Goal: Task Accomplishment & Management: Use online tool/utility

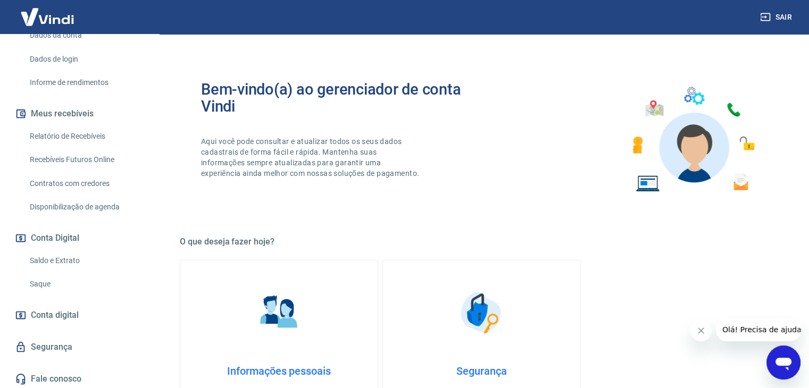
scroll to position [178, 0]
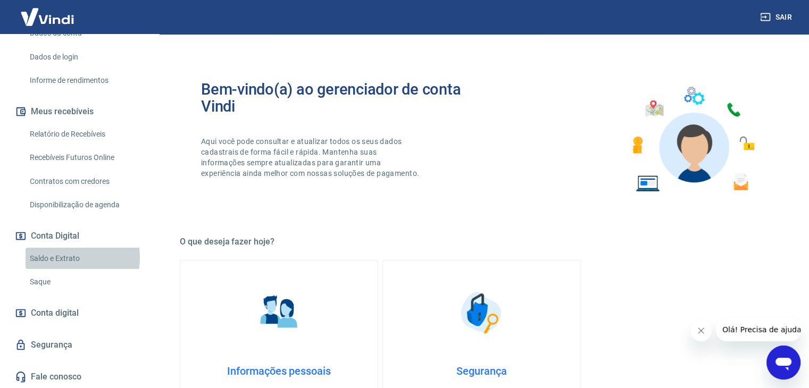
click at [64, 257] on link "Saldo e Extrato" at bounding box center [86, 259] width 121 height 22
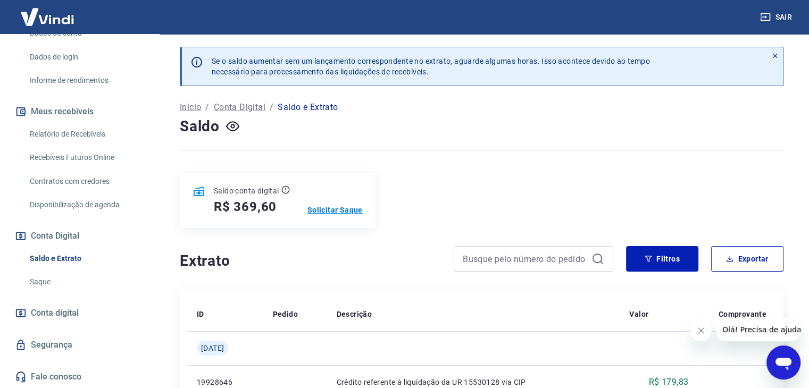
click at [332, 210] on p "Solicitar Saque" at bounding box center [334, 210] width 55 height 11
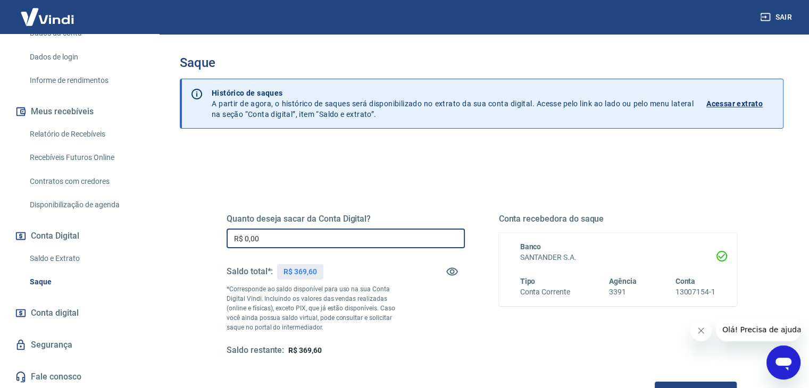
click at [291, 242] on input "R$ 0,00" at bounding box center [345, 239] width 238 height 20
type input "R$ 369,60"
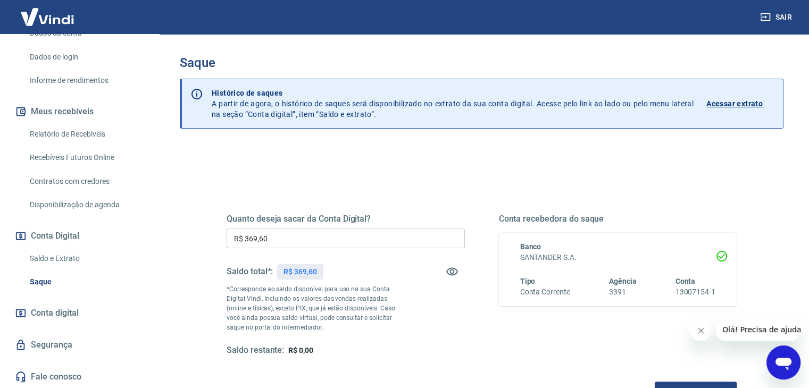
click at [359, 175] on div "Quanto deseja sacar da Conta Digital? R$ 369,60 ​ Saldo total*: R$ 369,60 *Corr…" at bounding box center [481, 290] width 535 height 247
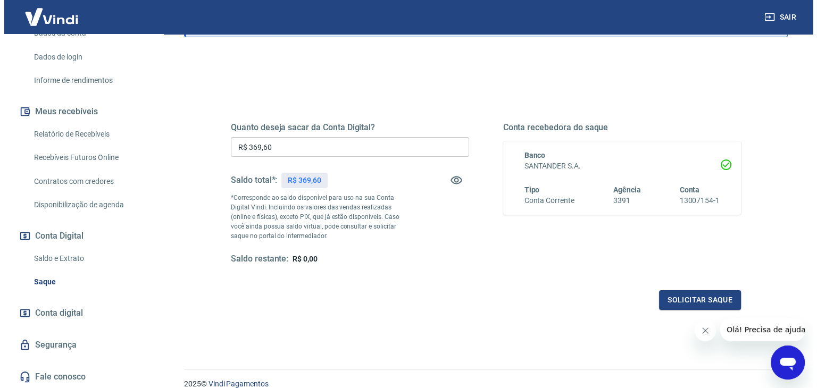
scroll to position [94, 0]
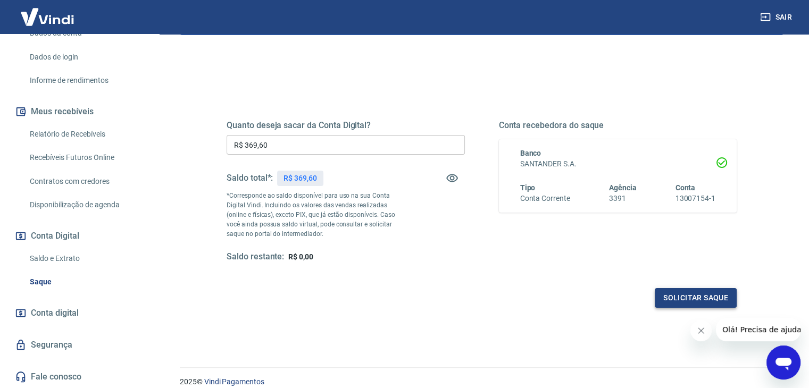
click at [701, 301] on button "Solicitar saque" at bounding box center [695, 298] width 82 height 20
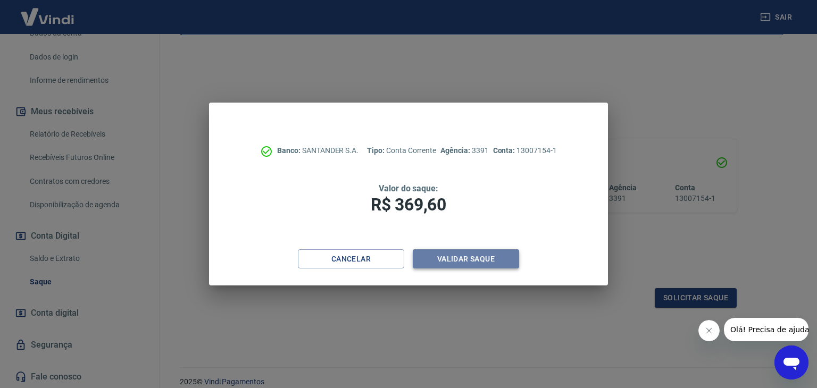
click at [466, 252] on button "Validar saque" at bounding box center [466, 259] width 106 height 20
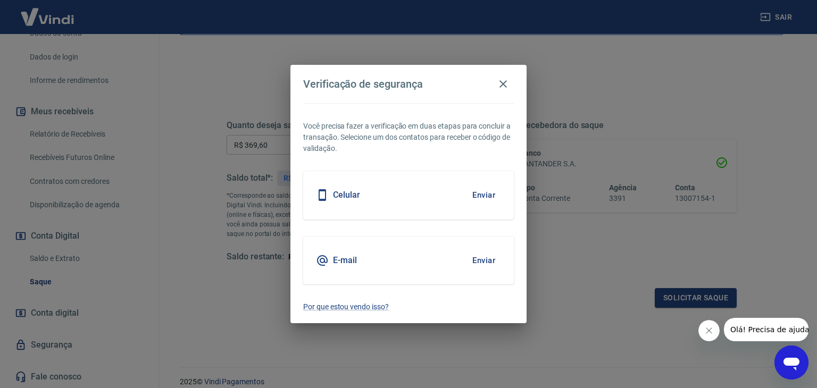
click at [487, 192] on button "Enviar" at bounding box center [483, 195] width 35 height 22
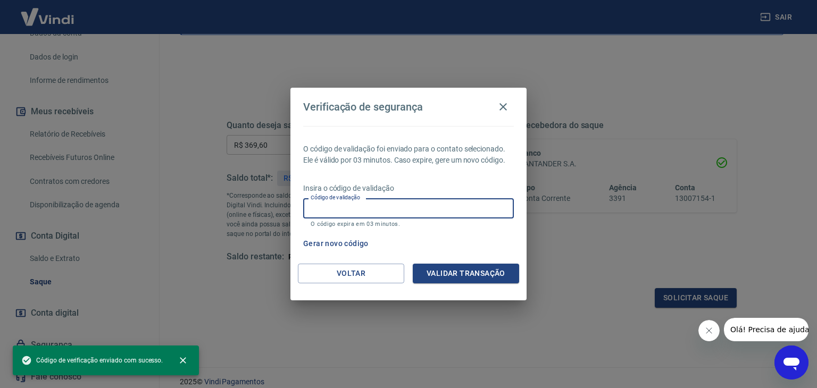
click at [428, 201] on input "Código de validação" at bounding box center [408, 208] width 211 height 20
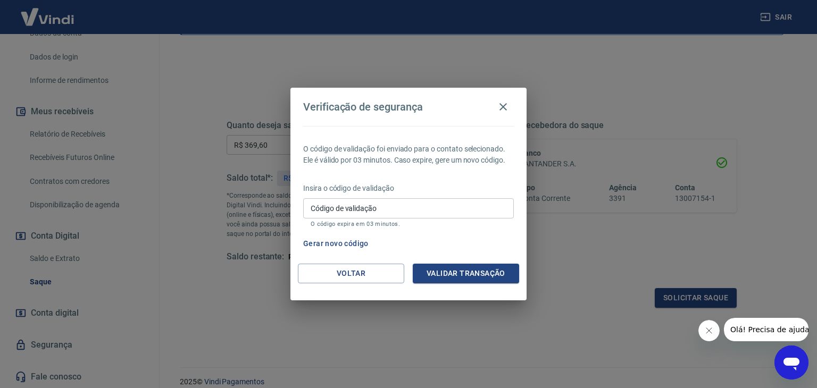
click at [322, 172] on div "O código de validação foi enviado para o contato selecionado. Ele é válido por …" at bounding box center [408, 195] width 236 height 138
click at [351, 240] on button "Gerar novo código" at bounding box center [336, 244] width 74 height 20
click at [370, 277] on button "Voltar" at bounding box center [351, 274] width 106 height 20
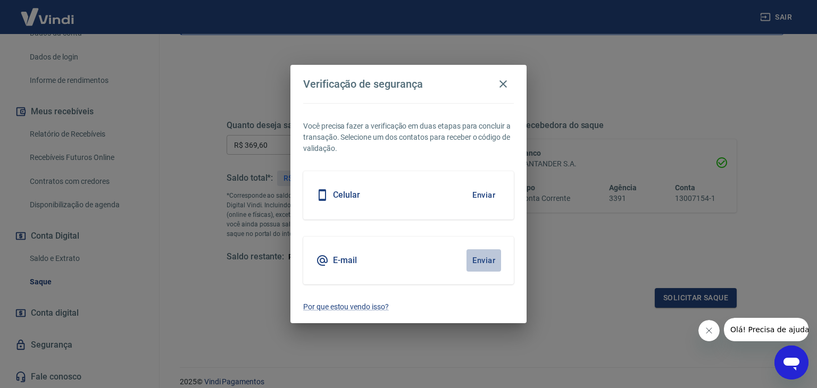
click at [487, 264] on button "Enviar" at bounding box center [483, 260] width 35 height 22
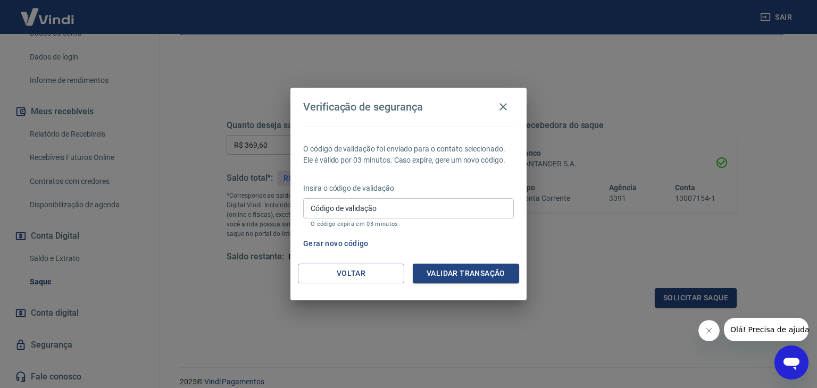
click at [441, 200] on input "Código de validação" at bounding box center [408, 208] width 211 height 20
type input "466811"
click at [470, 272] on button "Validar transação" at bounding box center [466, 274] width 106 height 20
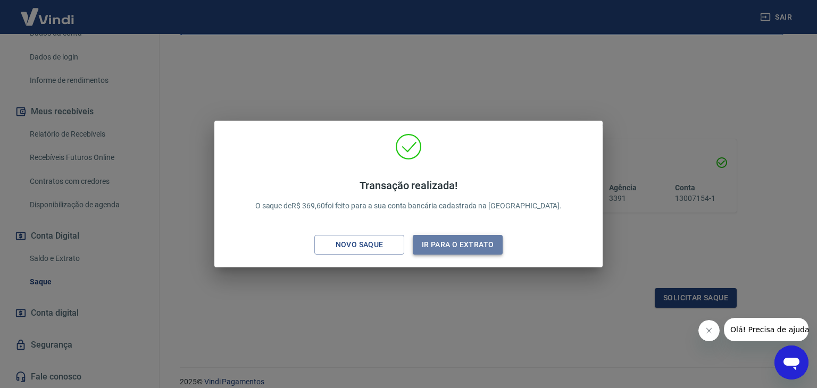
click at [450, 247] on button "Ir para o extrato" at bounding box center [458, 245] width 90 height 20
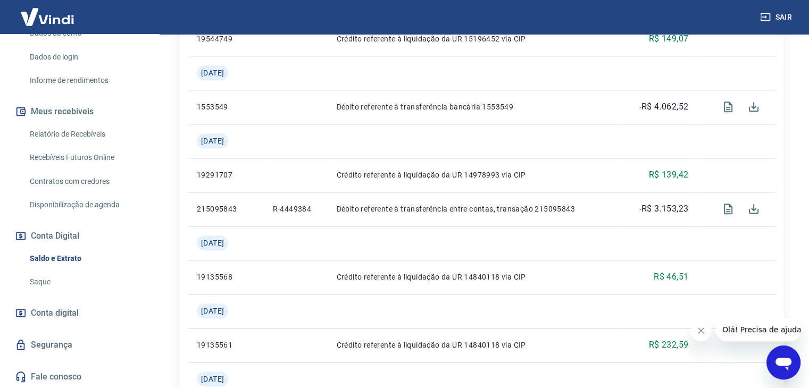
scroll to position [718, 0]
